Goal: Task Accomplishment & Management: Use online tool/utility

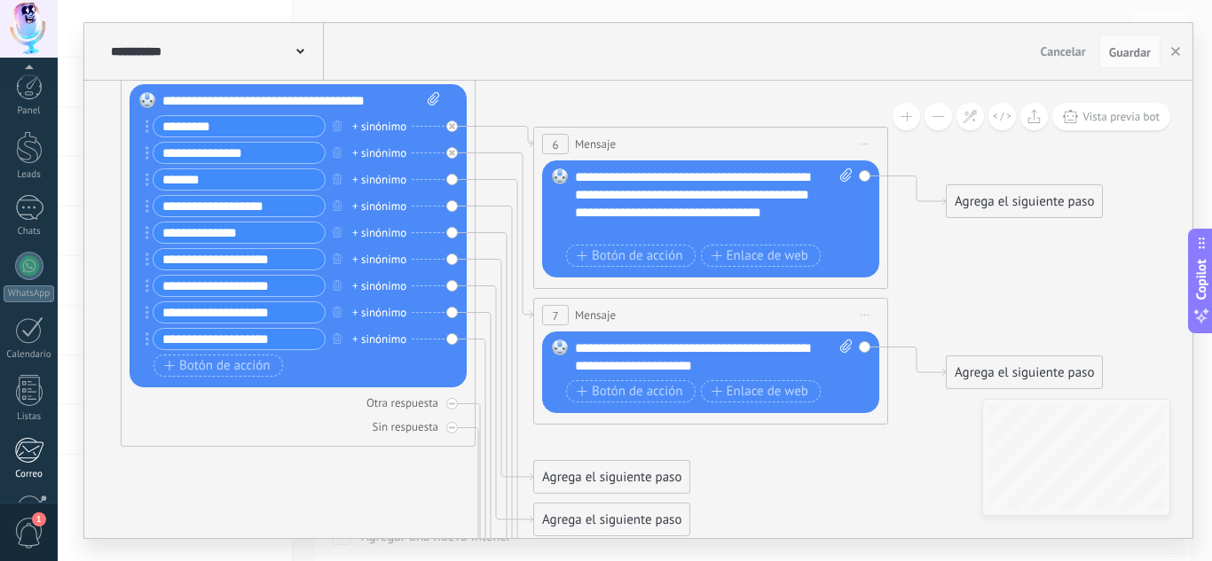
scroll to position [177, 0]
click at [206, 361] on span "Botón de acción" at bounding box center [217, 366] width 106 height 14
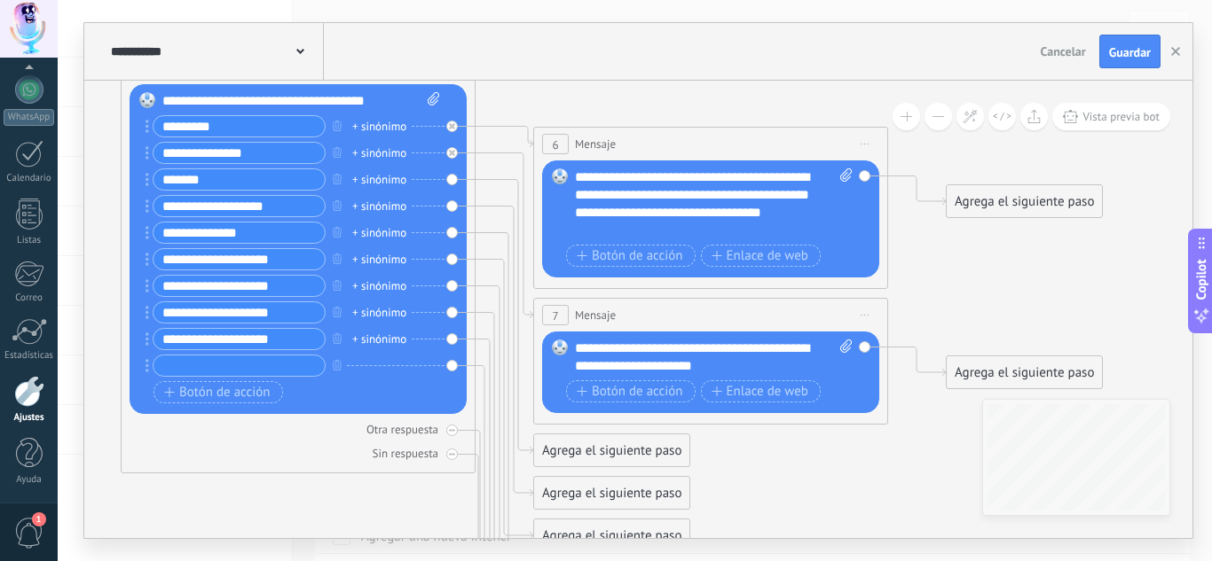
click at [220, 366] on input "text" at bounding box center [238, 366] width 171 height 20
click at [247, 369] on input "*********" at bounding box center [238, 366] width 171 height 20
type input "*"
click at [339, 366] on icon "button" at bounding box center [337, 365] width 9 height 11
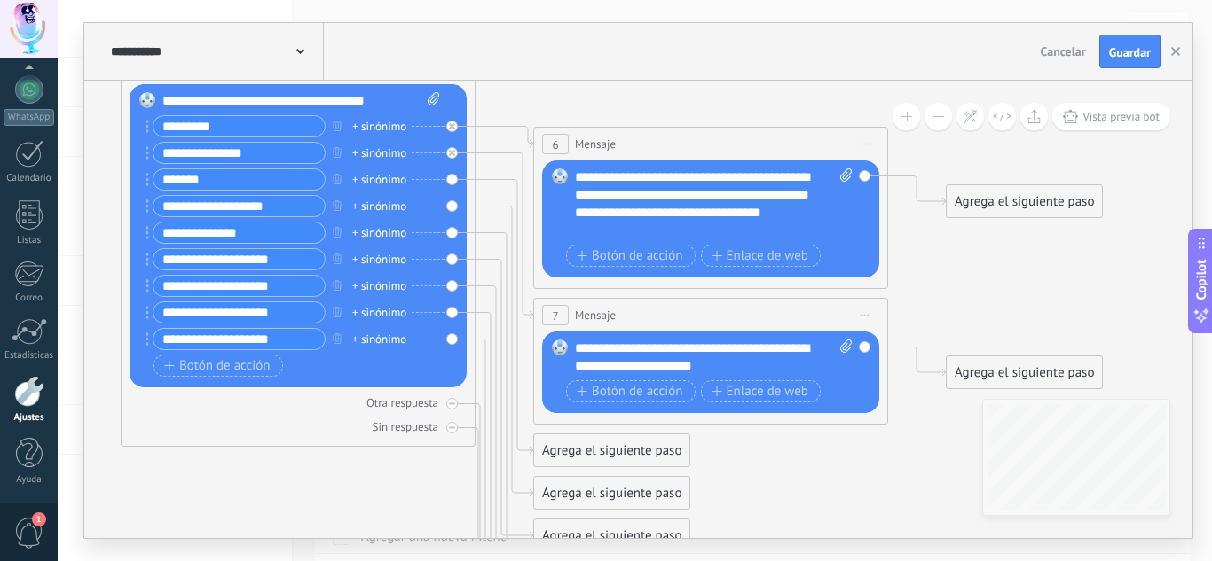
click at [553, 450] on div "Agrega el siguiente paso" at bounding box center [611, 450] width 155 height 29
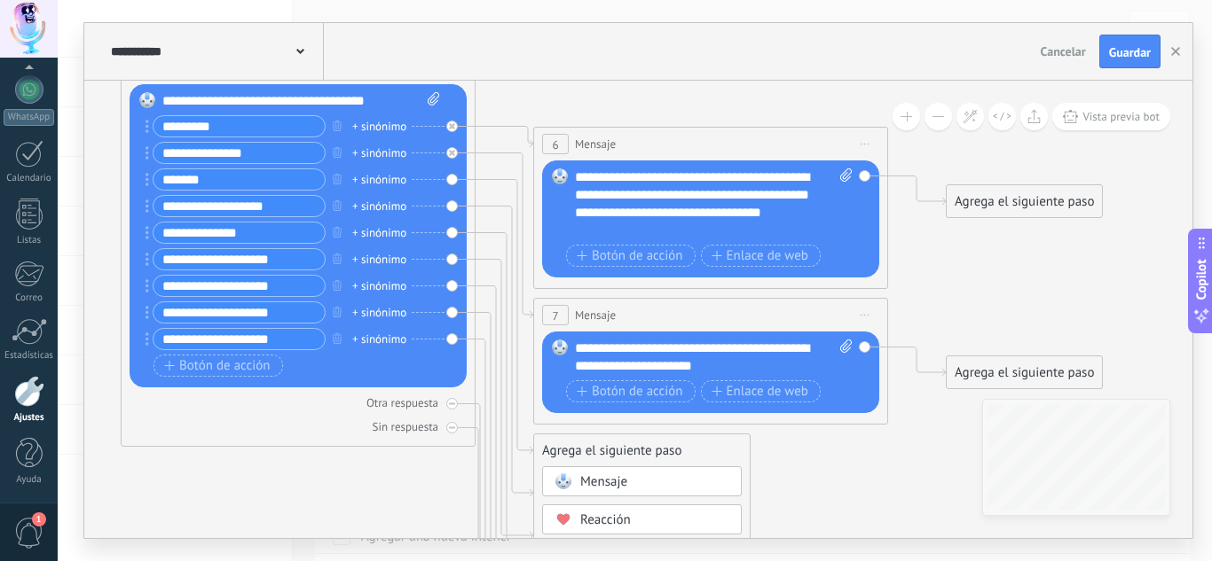
click at [598, 487] on span "Mensaje" at bounding box center [603, 482] width 47 height 17
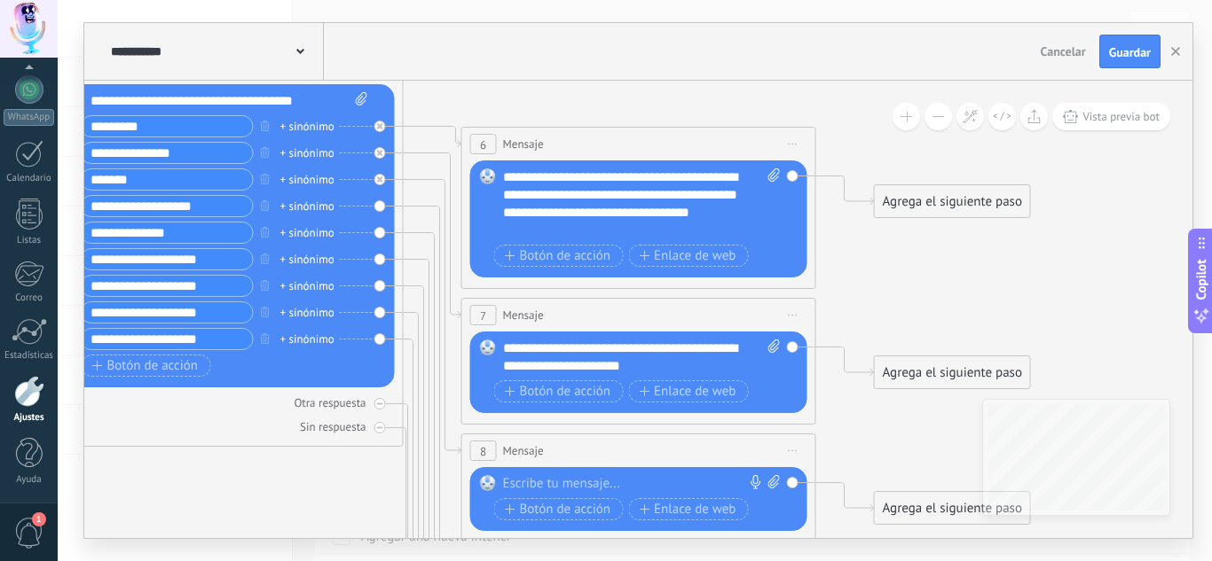
click at [534, 483] on div at bounding box center [634, 484] width 263 height 18
click at [1121, 65] on button "Guardar" at bounding box center [1129, 52] width 61 height 34
click at [1101, 117] on span "Vista previa bot" at bounding box center [1120, 116] width 77 height 15
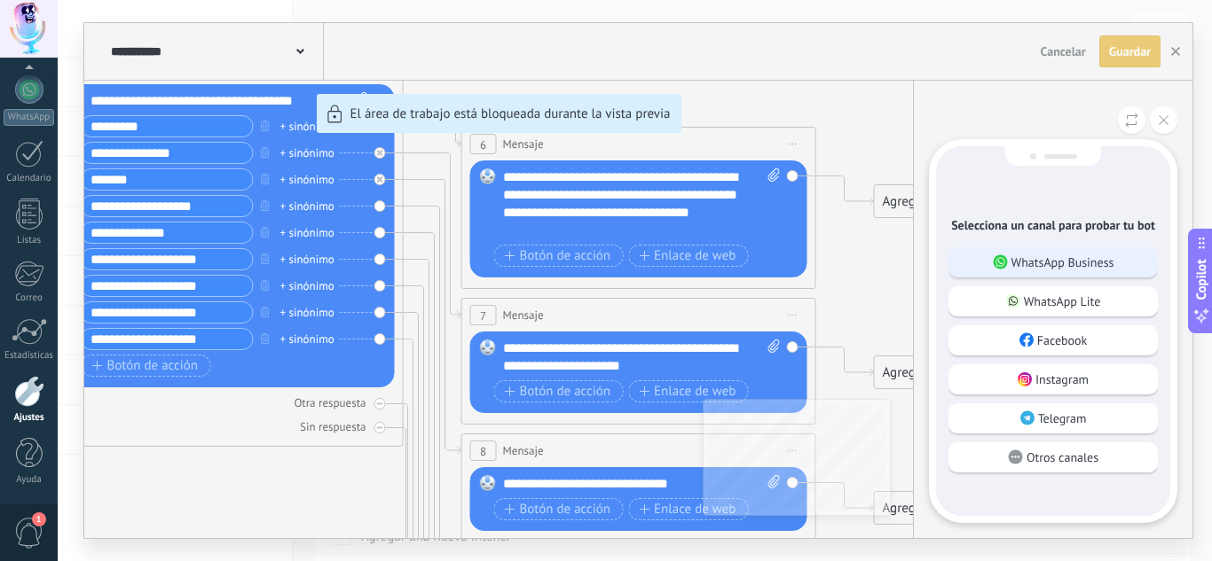
click at [1072, 264] on p "WhatsApp Business" at bounding box center [1062, 263] width 103 height 16
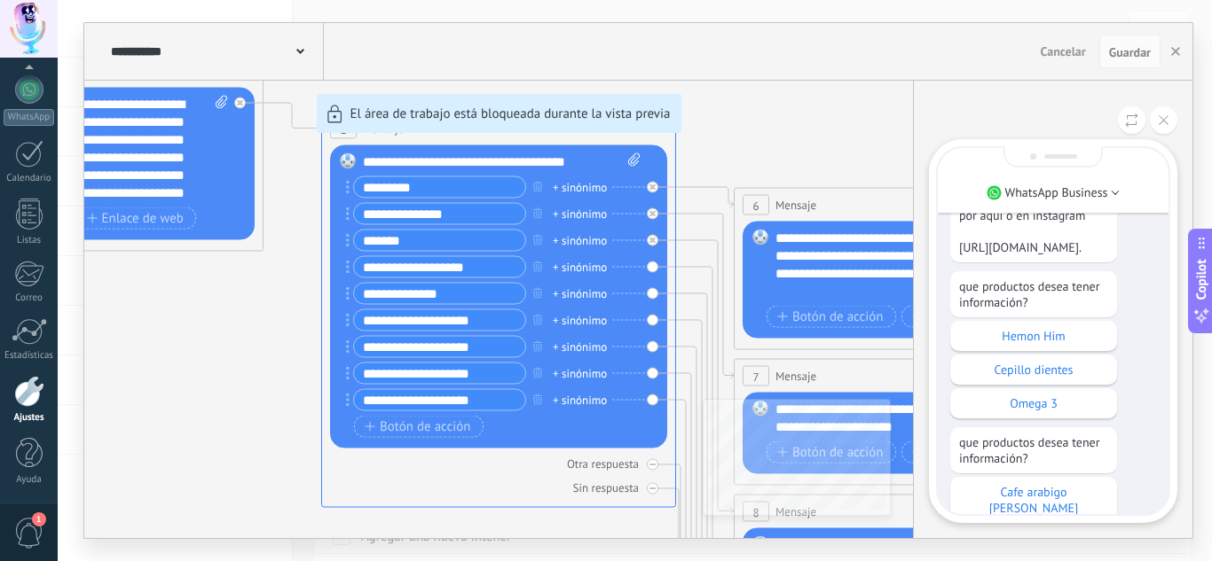
scroll to position [-355, 0]
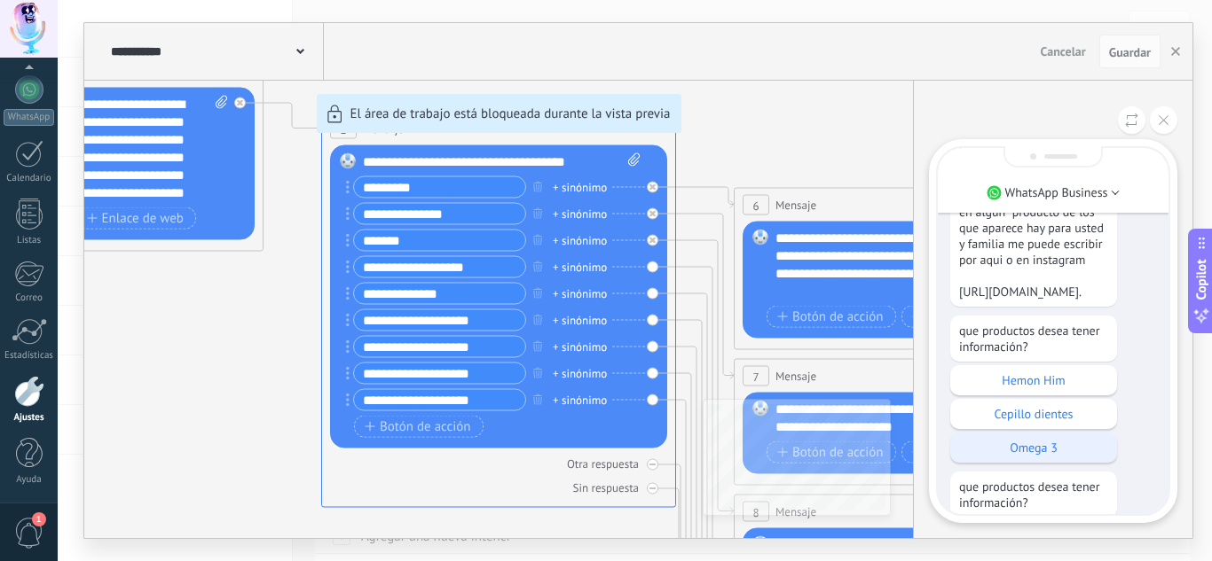
click at [1032, 456] on p "Omega 3" at bounding box center [1033, 448] width 149 height 16
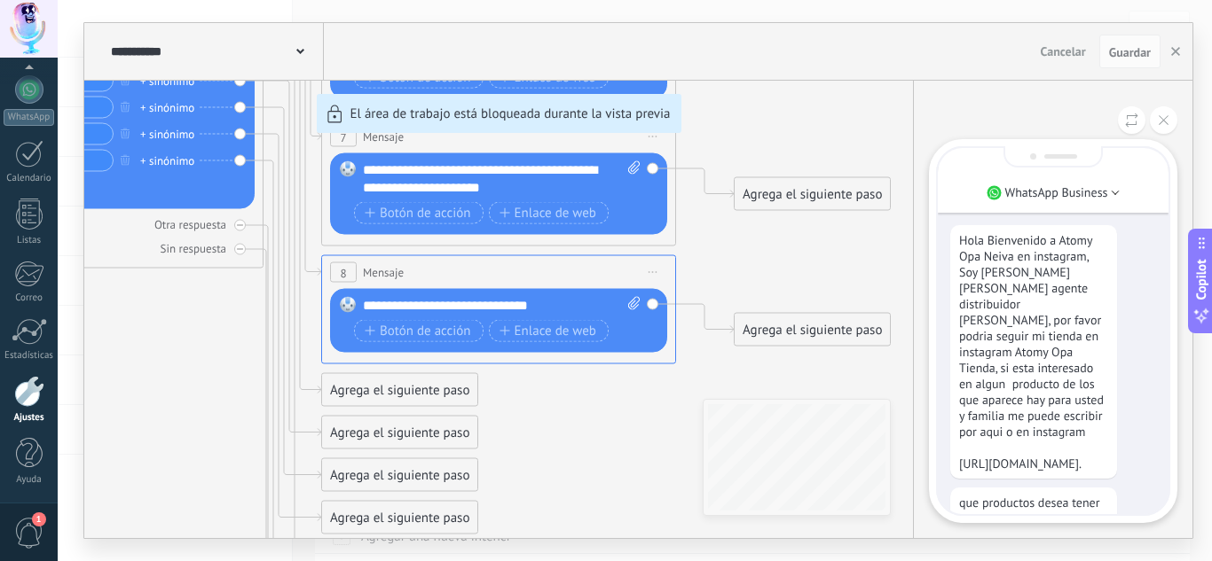
scroll to position [-643, 0]
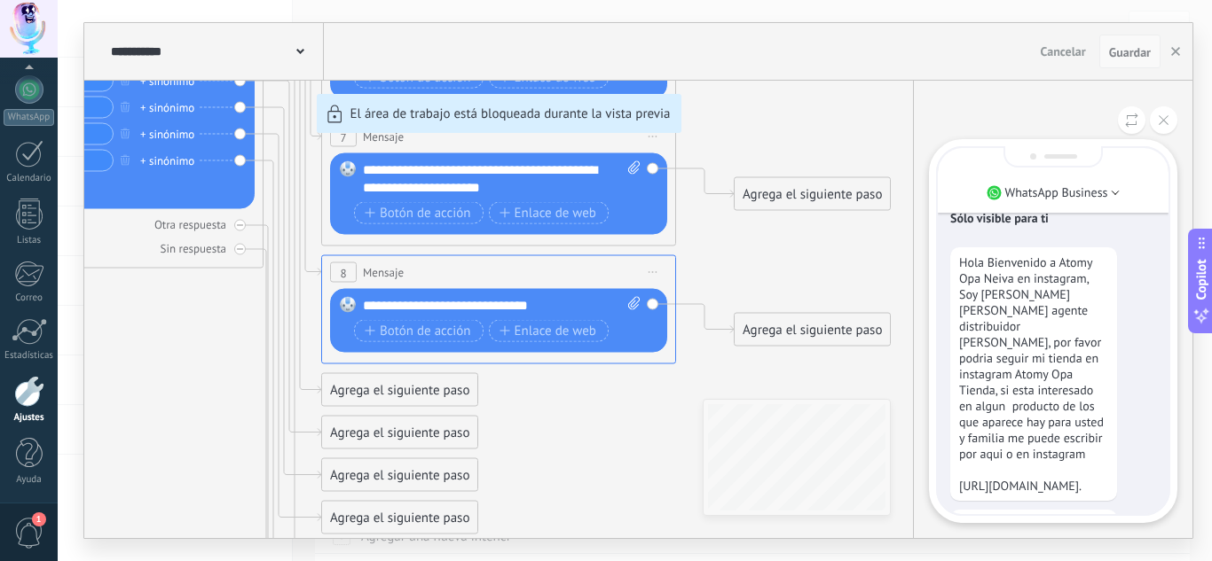
click at [1123, 52] on span "Guardar" at bounding box center [1130, 52] width 42 height 12
click at [1132, 55] on span "Guardar" at bounding box center [1130, 52] width 42 height 12
click at [1161, 117] on icon at bounding box center [1163, 120] width 10 height 10
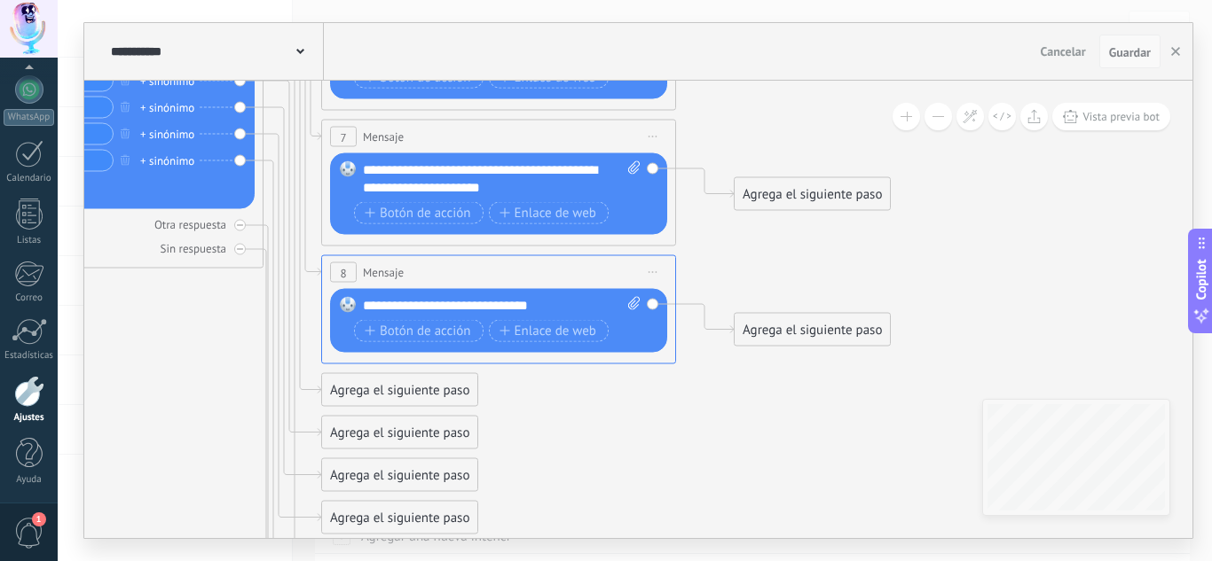
click at [1127, 53] on span "Guardar" at bounding box center [1130, 52] width 42 height 12
click at [1127, 55] on span "Guardar" at bounding box center [1130, 52] width 42 height 12
click at [1129, 52] on span "Guardar" at bounding box center [1130, 52] width 42 height 12
click at [1127, 54] on span "Guardar" at bounding box center [1130, 52] width 42 height 12
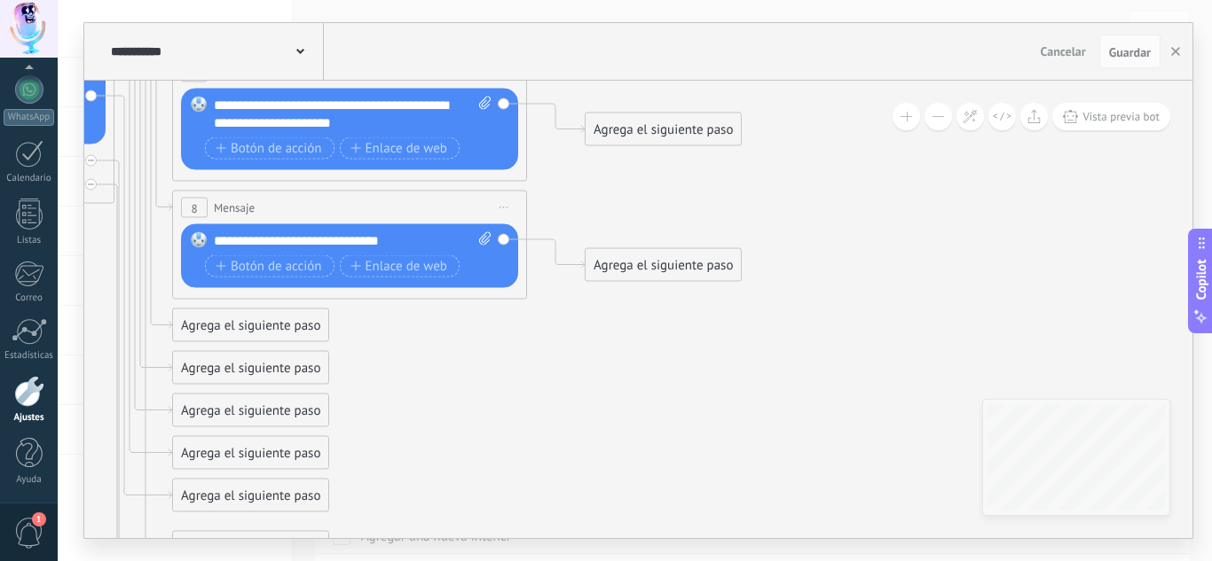
drag, startPoint x: 620, startPoint y: 345, endPoint x: 468, endPoint y: 410, distance: 164.9
click at [1001, 122] on button at bounding box center [1001, 116] width 27 height 27
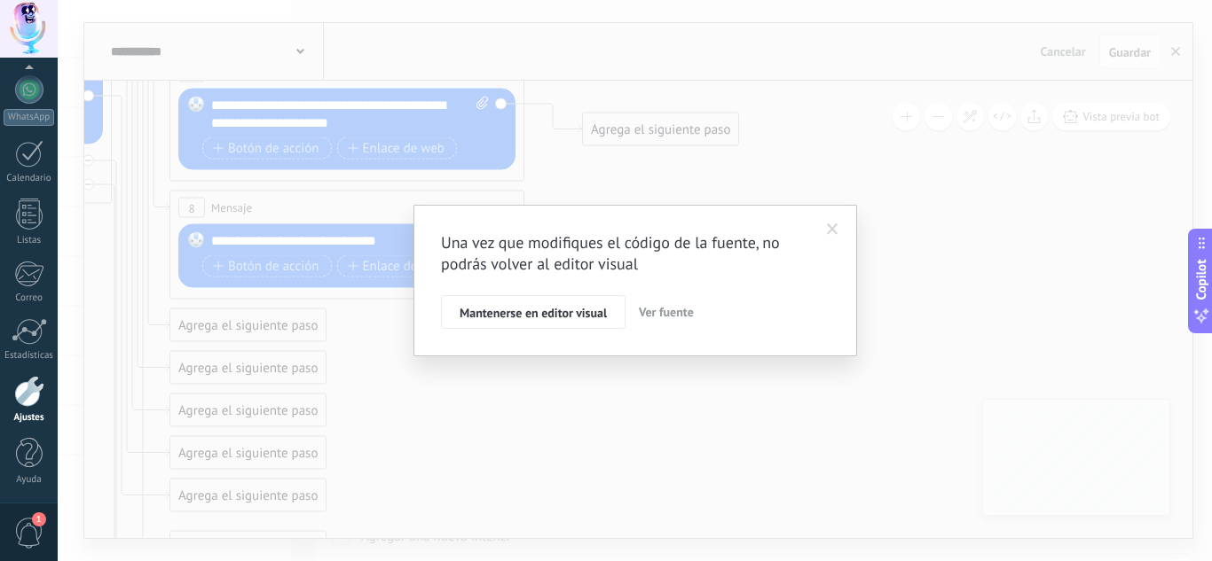
click at [670, 317] on span "Ver fuente" at bounding box center [666, 312] width 55 height 16
type textarea "**********"
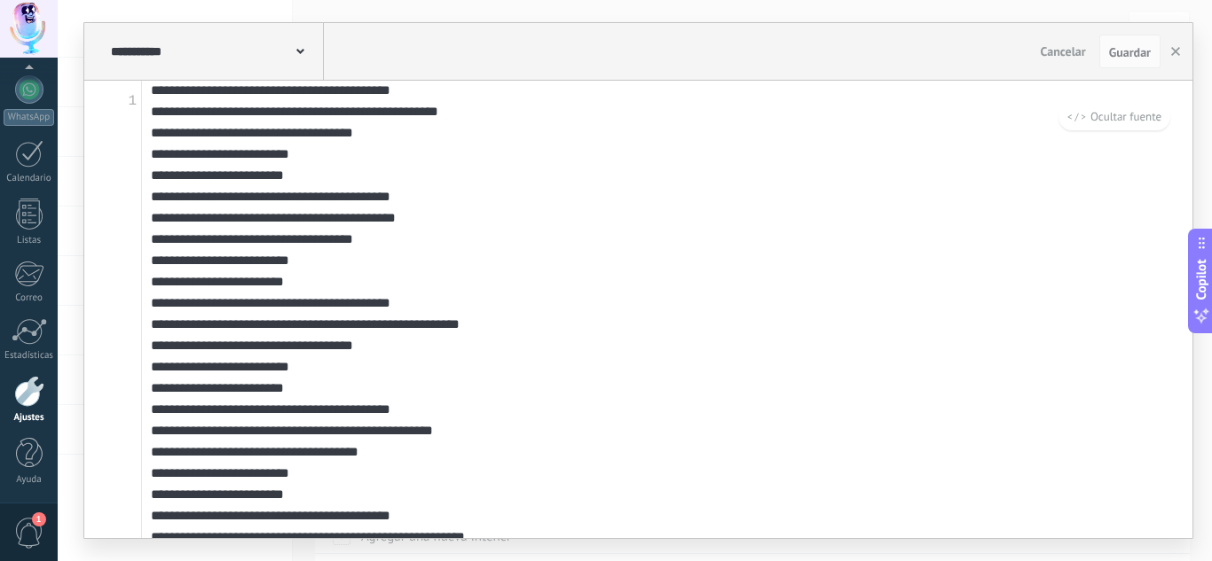
scroll to position [414, 0]
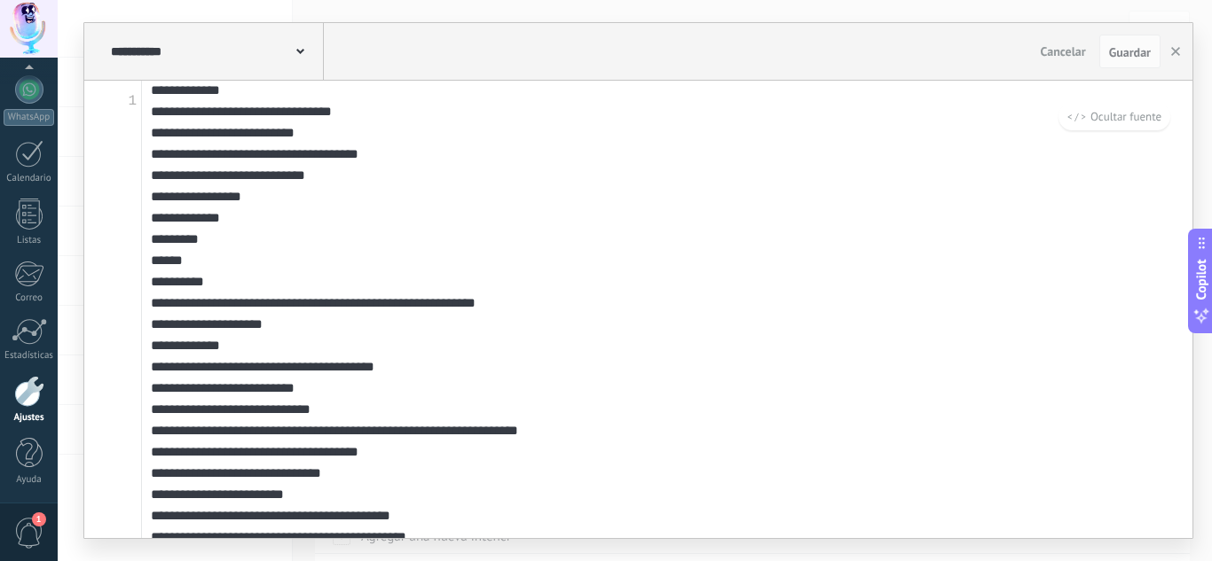
click at [1107, 121] on span "Ocultar fuente" at bounding box center [1114, 116] width 94 height 15
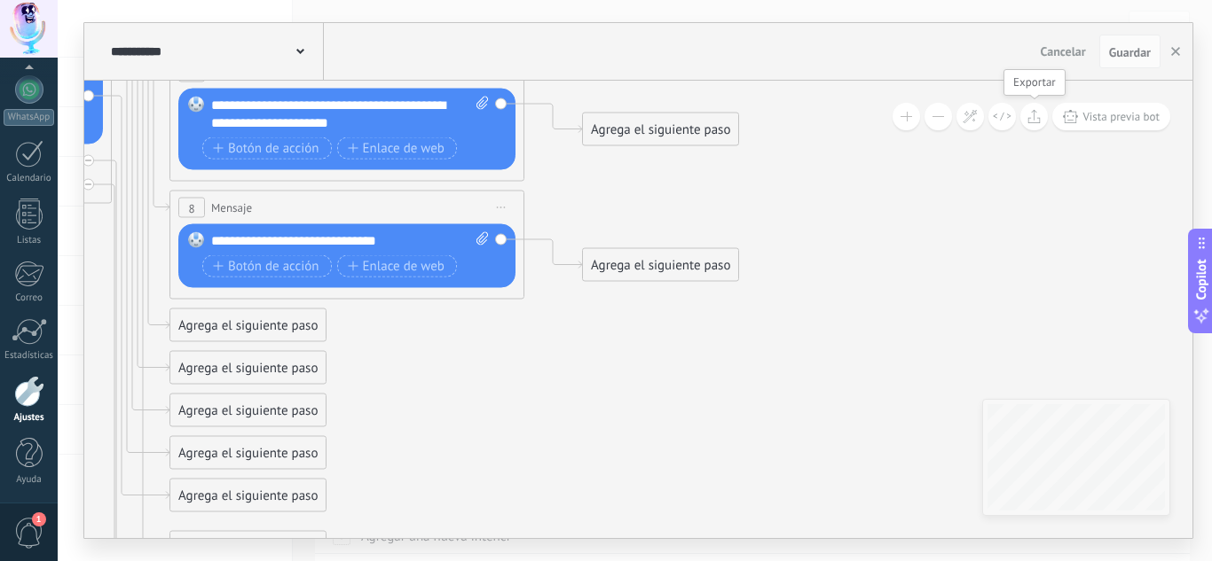
click at [1028, 117] on icon at bounding box center [1033, 116] width 13 height 14
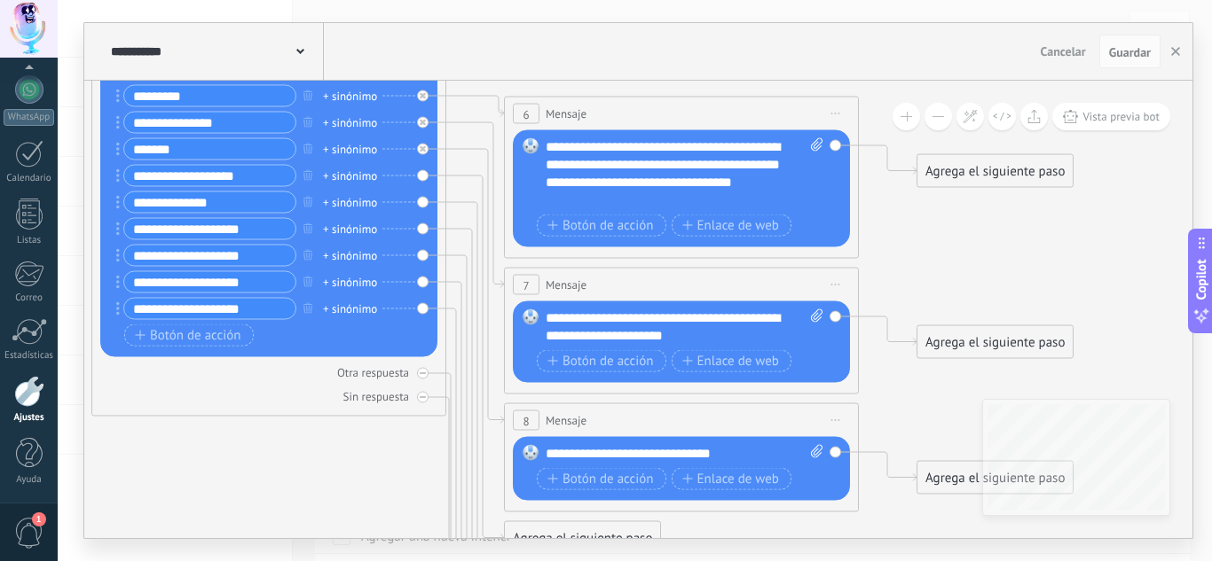
drag, startPoint x: 800, startPoint y: 227, endPoint x: 1179, endPoint y: 327, distance: 391.8
click at [1179, 327] on icon at bounding box center [242, 367] width 2430 height 1811
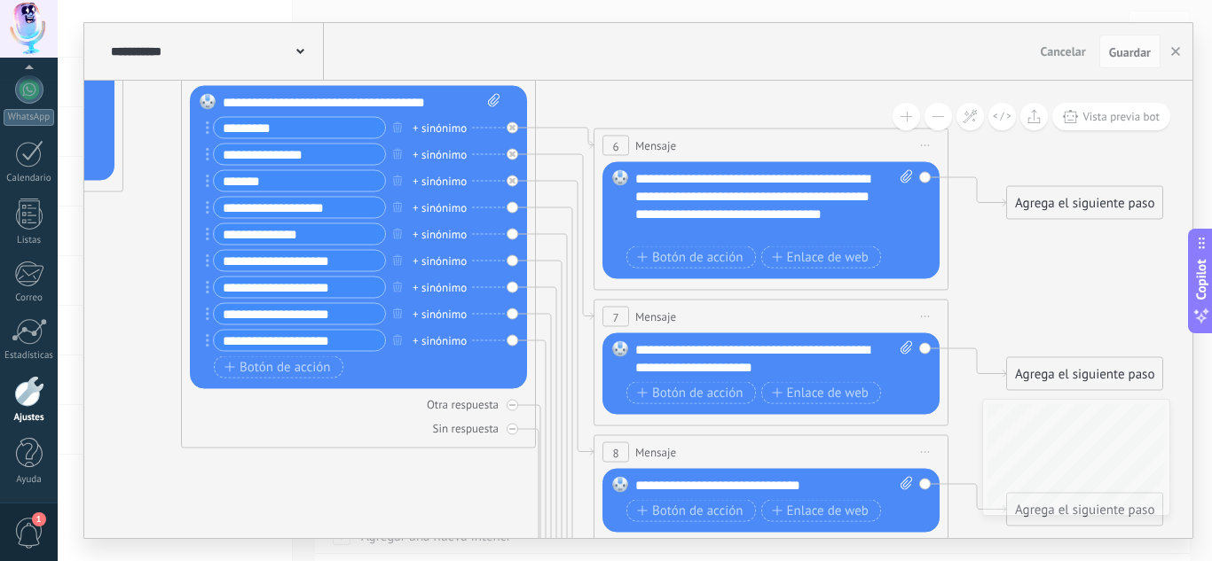
drag, startPoint x: 318, startPoint y: 499, endPoint x: 363, endPoint y: 515, distance: 48.3
click at [363, 515] on icon at bounding box center [332, 399] width 2430 height 1811
